Goal: Task Accomplishment & Management: Manage account settings

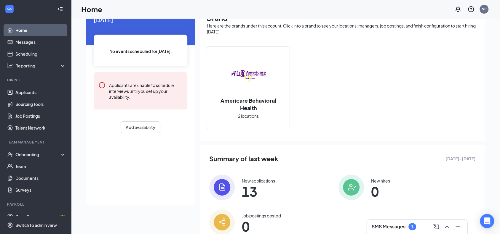
scroll to position [55, 0]
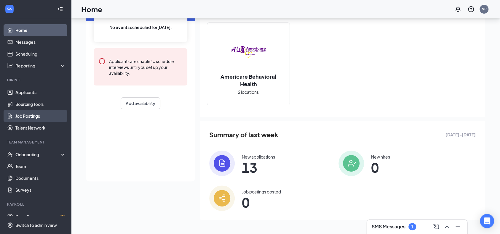
click at [22, 115] on link "Job Postings" at bounding box center [40, 116] width 51 height 12
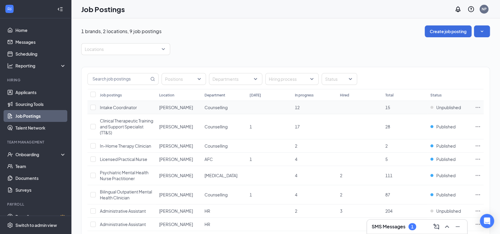
click at [114, 108] on span "Intake Coordinator" at bounding box center [118, 107] width 37 height 5
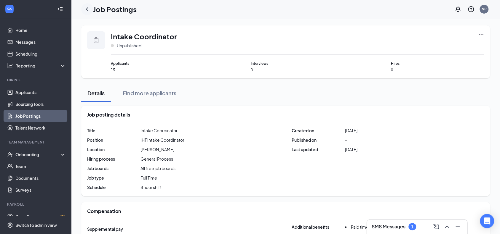
click at [87, 9] on icon "ChevronLeft" at bounding box center [87, 9] width 2 height 4
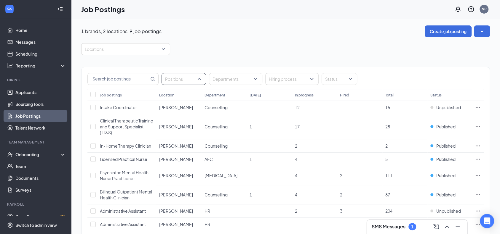
click at [201, 78] on div "Positions" at bounding box center [184, 79] width 44 height 12
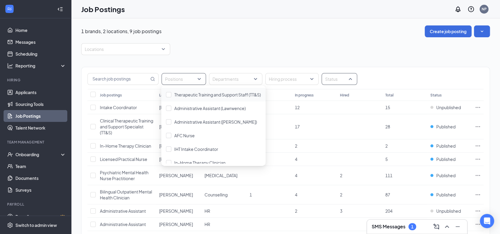
click at [349, 74] on div "Status" at bounding box center [340, 79] width 36 height 12
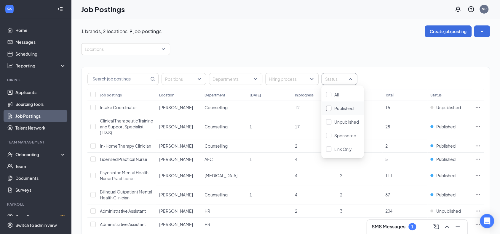
click at [336, 111] on span "Published" at bounding box center [343, 108] width 19 height 5
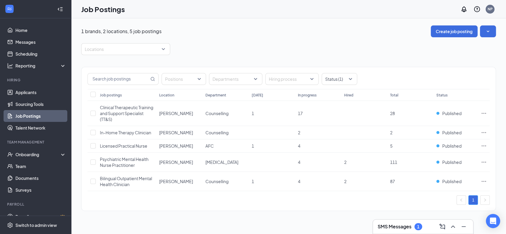
click at [344, 33] on div "1 brands, 2 locations, 5 job postings Create job posting" at bounding box center [288, 31] width 415 height 12
